Goal: Information Seeking & Learning: Check status

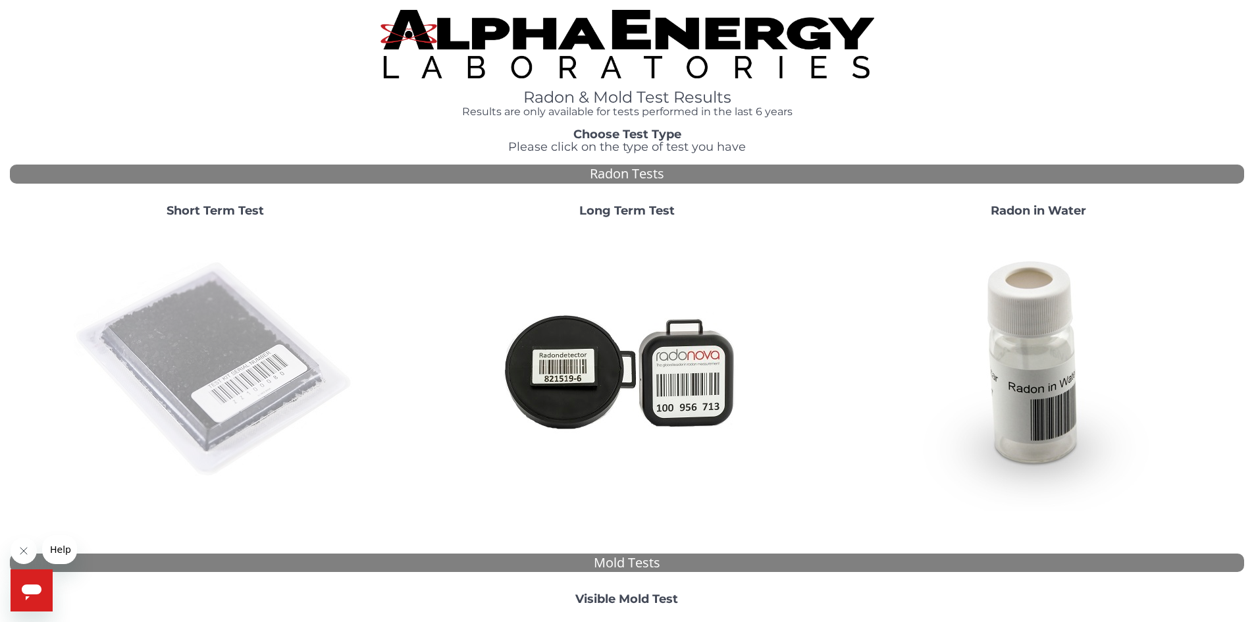
click at [159, 338] on img at bounding box center [215, 369] width 283 height 283
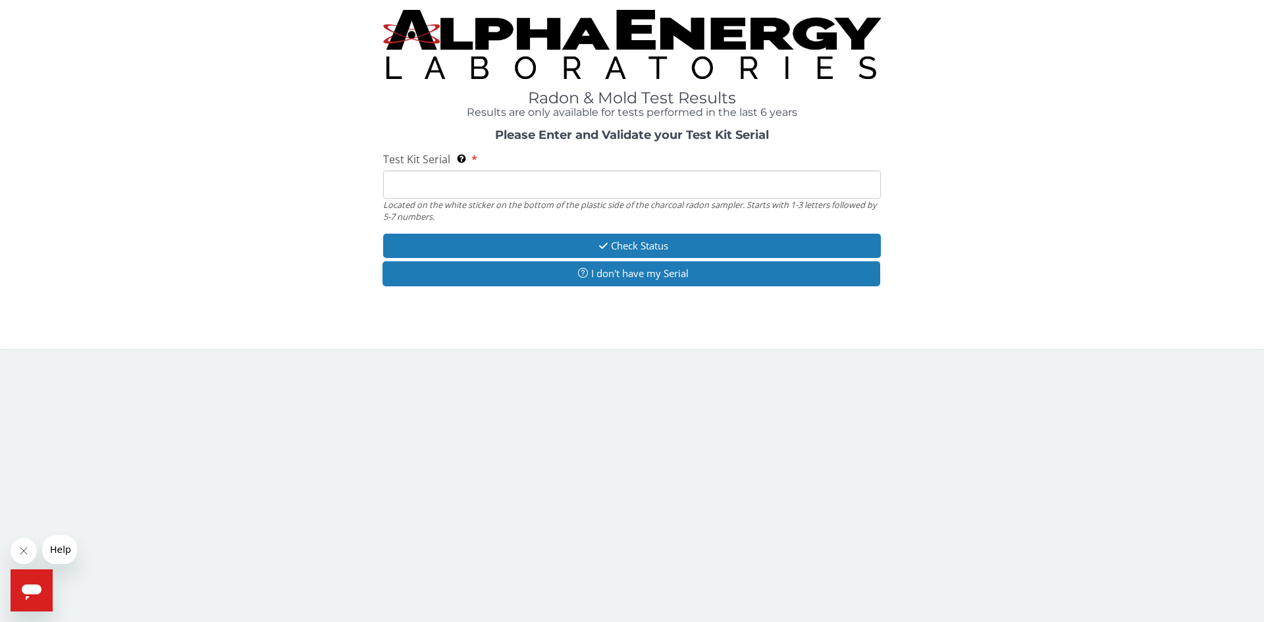
click at [459, 185] on input "Test Kit Serial Located on the white sticker on the bottom of the plastic side …" at bounding box center [632, 184] width 498 height 28
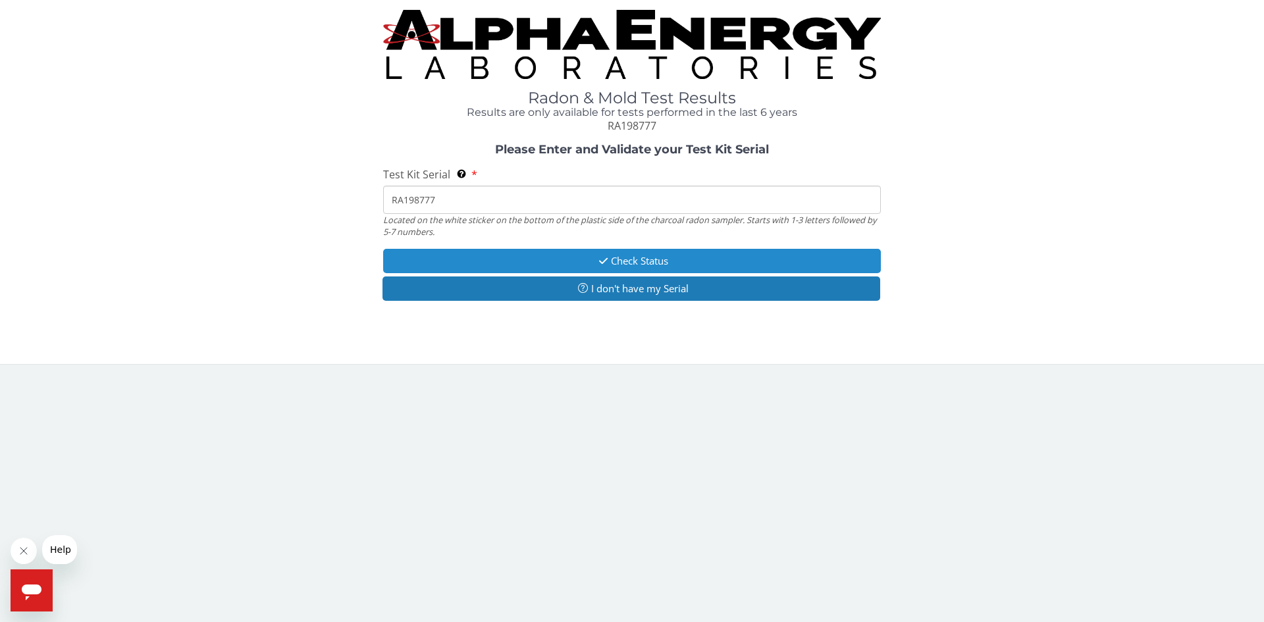
type input "RA198777"
click at [622, 257] on button "Check Status" at bounding box center [632, 261] width 498 height 24
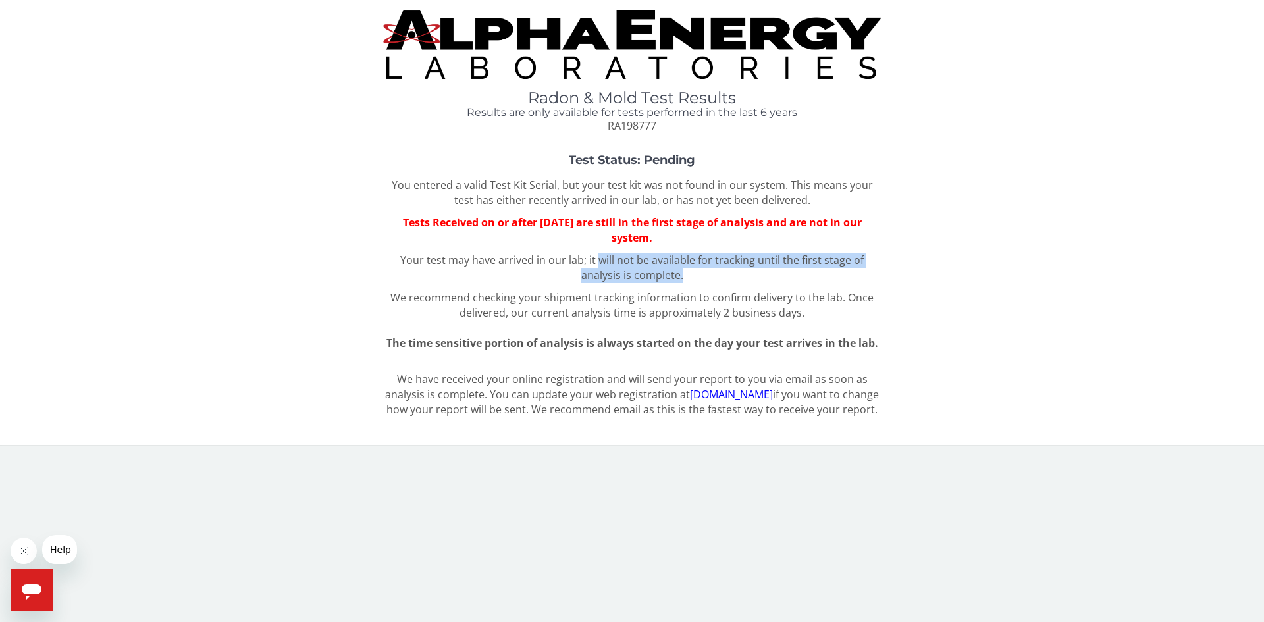
drag, startPoint x: 600, startPoint y: 257, endPoint x: 720, endPoint y: 275, distance: 121.2
click at [720, 275] on p "Your test may have arrived in our lab; it will not be available for tracking un…" at bounding box center [632, 268] width 498 height 30
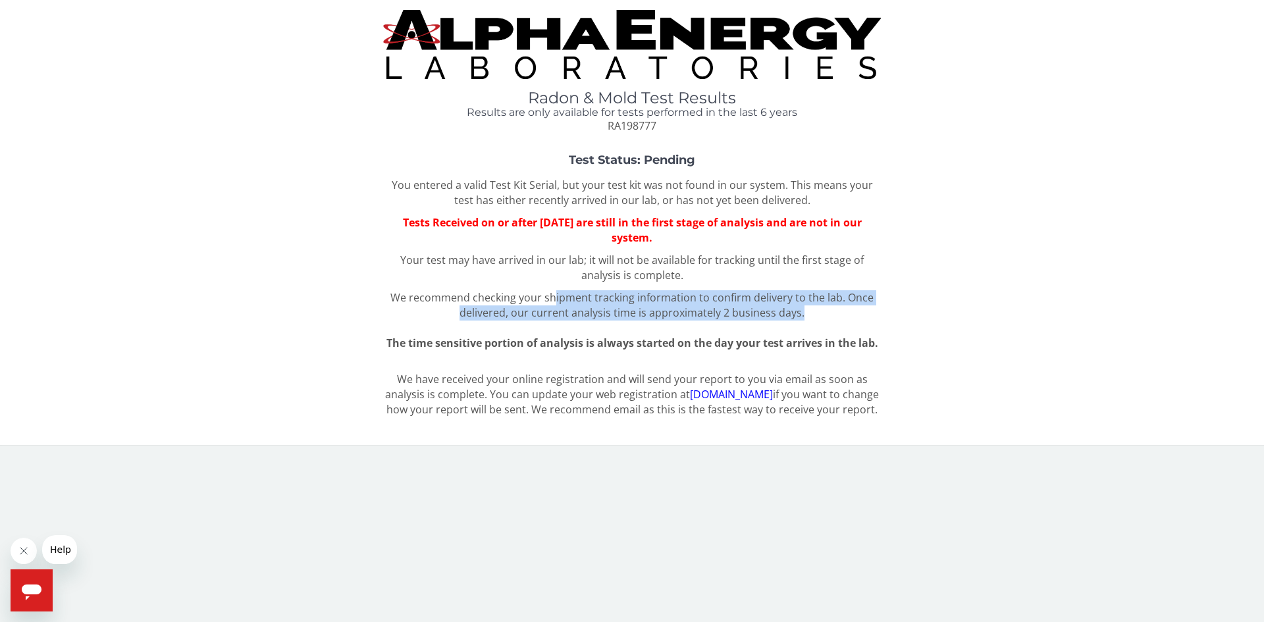
drag, startPoint x: 559, startPoint y: 296, endPoint x: 811, endPoint y: 309, distance: 252.4
click at [811, 309] on div "You entered a valid Test Kit Serial, but your test kit was not found in our sys…" at bounding box center [632, 264] width 498 height 173
